Goal: Find specific page/section: Find specific page/section

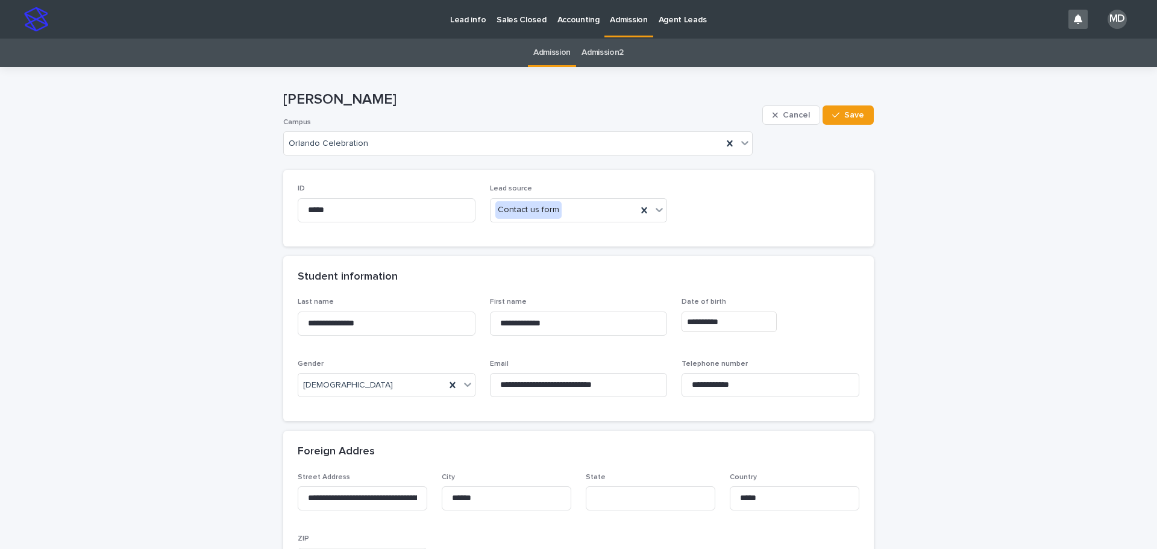
click at [614, 16] on p "Admission" at bounding box center [628, 12] width 37 height 25
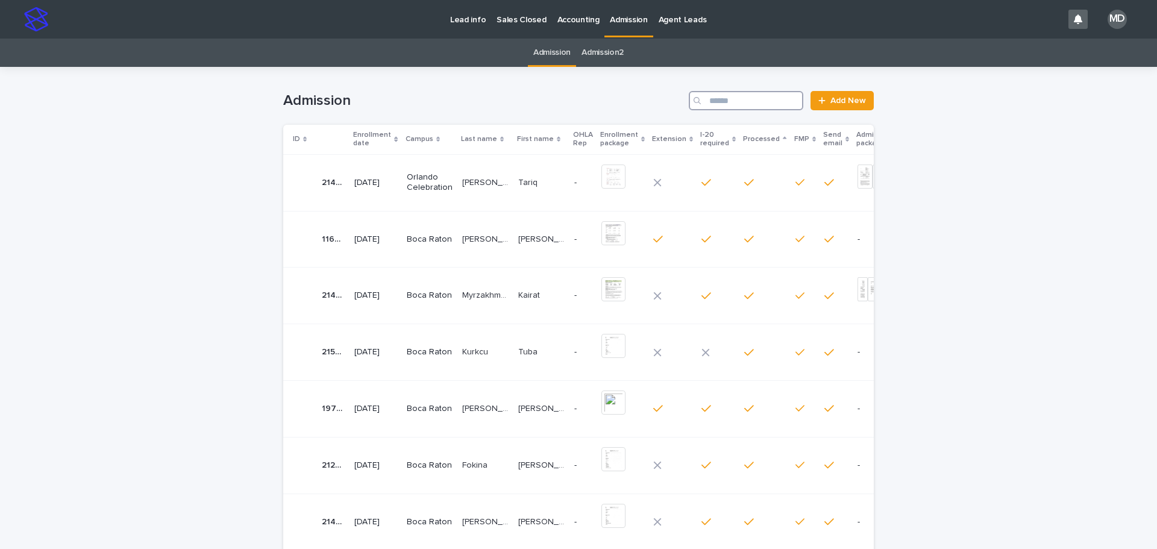
drag, startPoint x: 722, startPoint y: 108, endPoint x: 725, endPoint y: 102, distance: 6.2
click at [722, 107] on input "Search" at bounding box center [746, 100] width 115 height 19
type input "*******"
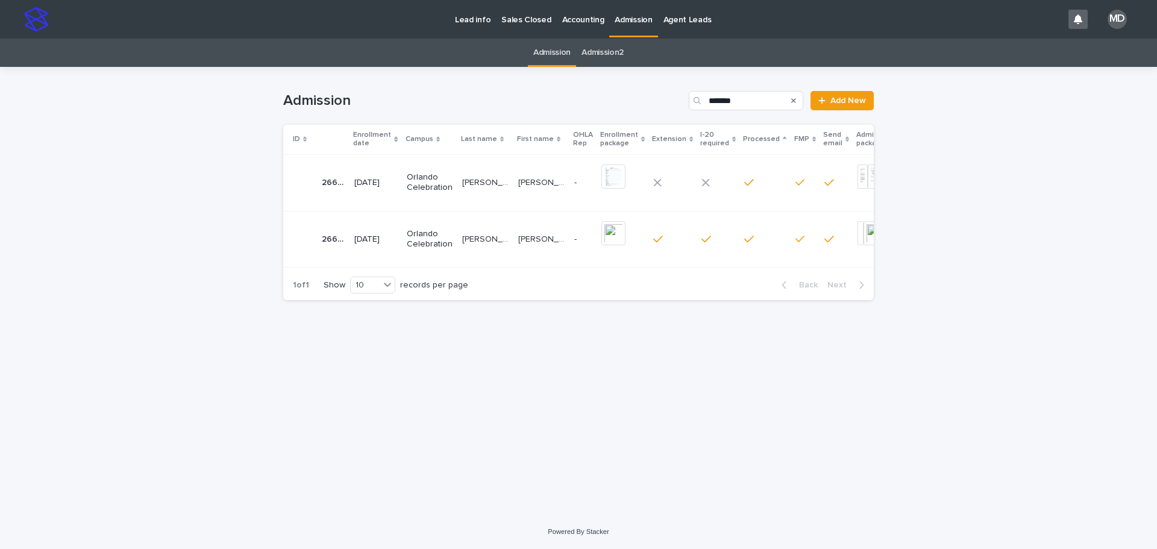
click at [485, 242] on p "[PERSON_NAME] [PERSON_NAME]" at bounding box center [486, 238] width 49 height 13
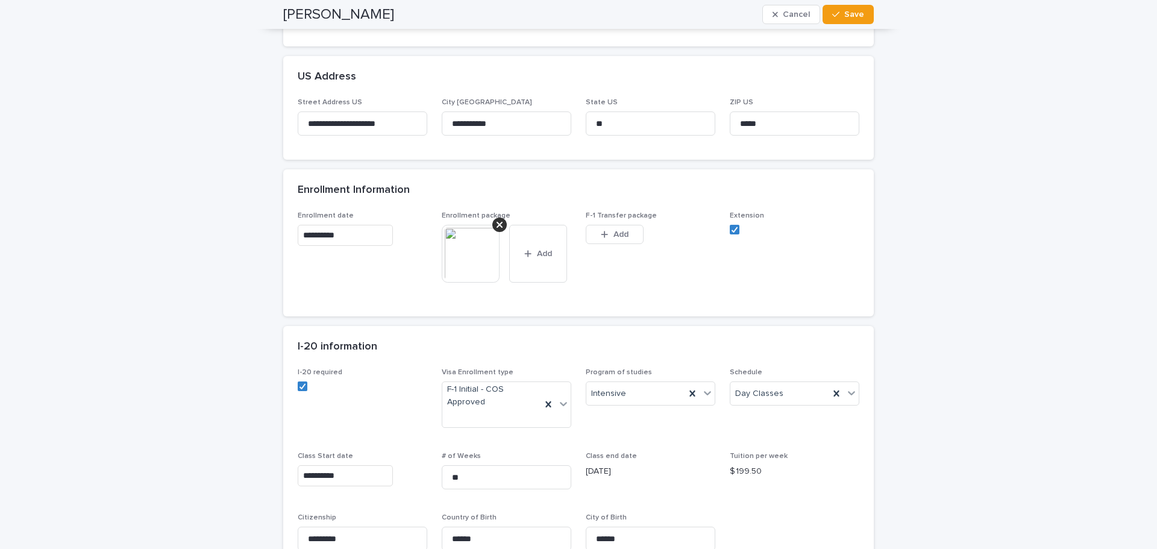
scroll to position [542, 0]
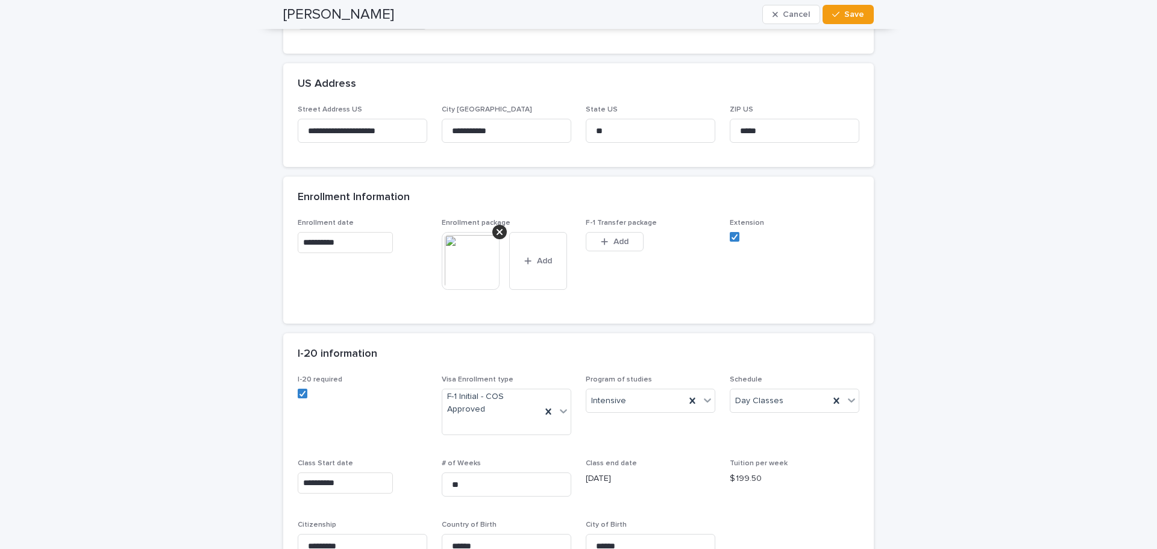
click at [466, 266] on img at bounding box center [471, 261] width 58 height 58
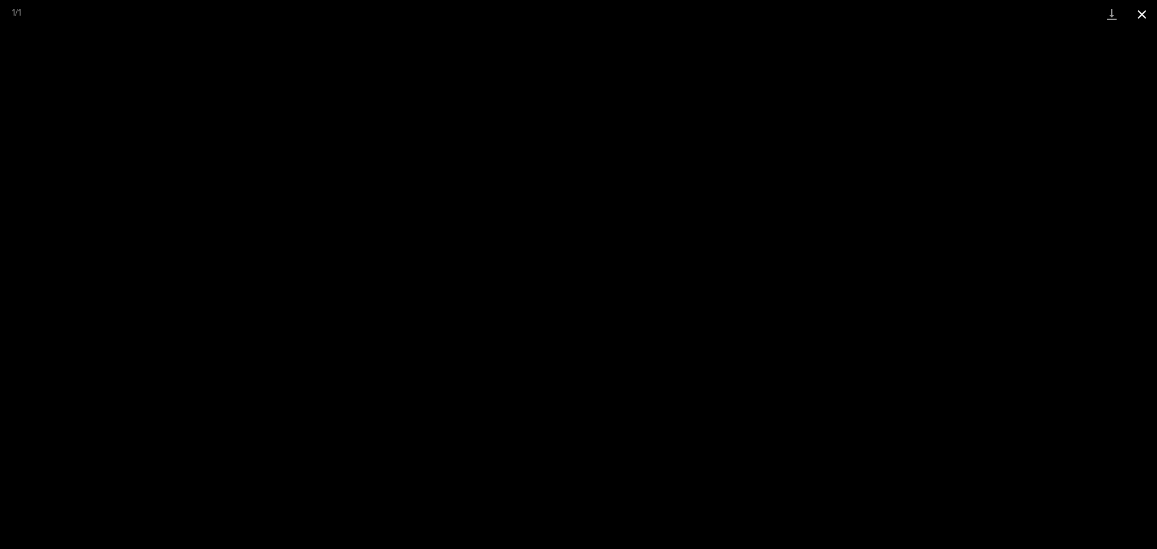
drag, startPoint x: 1146, startPoint y: 19, endPoint x: 1139, endPoint y: 25, distance: 9.4
click at [1146, 19] on button "Close gallery" at bounding box center [1142, 14] width 30 height 28
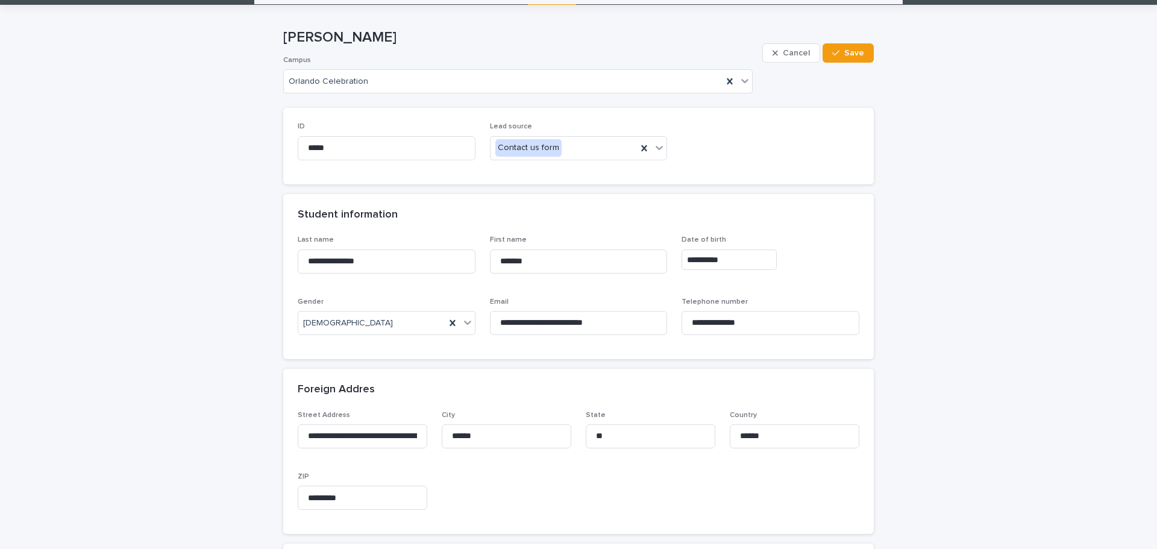
scroll to position [0, 0]
